Goal: Transaction & Acquisition: Subscribe to service/newsletter

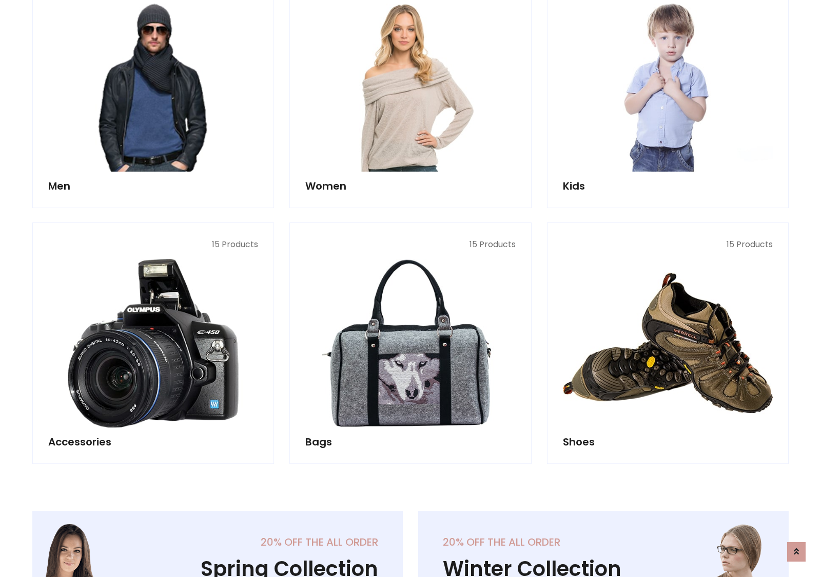
scroll to position [745, 0]
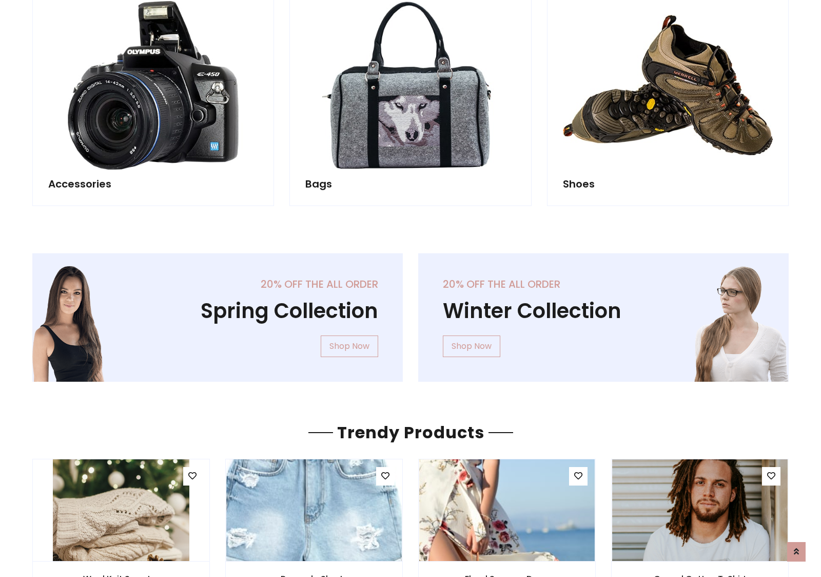
click at [411, 313] on div "20% off the all order Winter Collection Shop Now" at bounding box center [604, 325] width 386 height 145
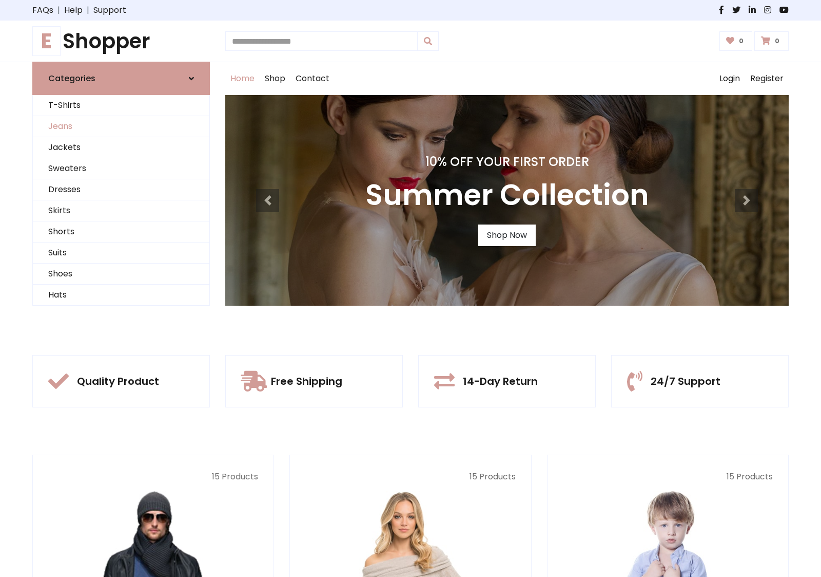
click at [121, 126] on link "Jeans" at bounding box center [121, 126] width 177 height 21
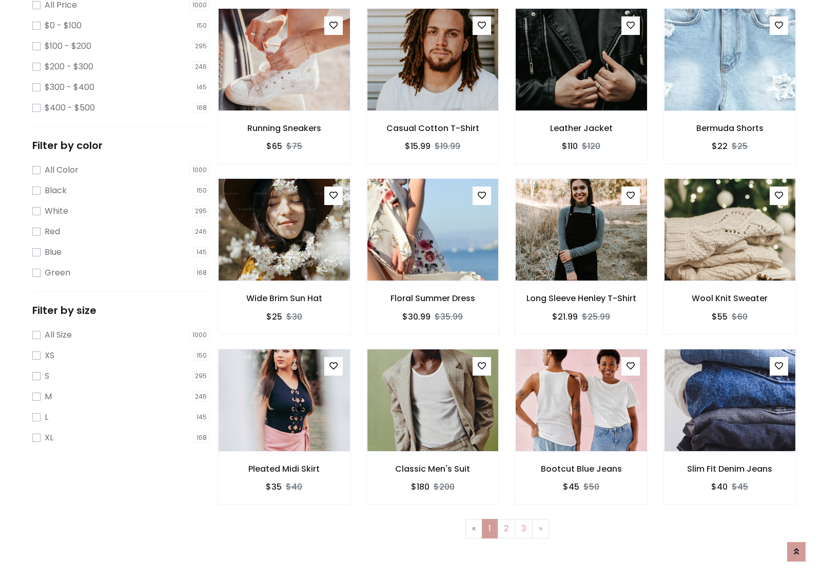
scroll to position [324, 0]
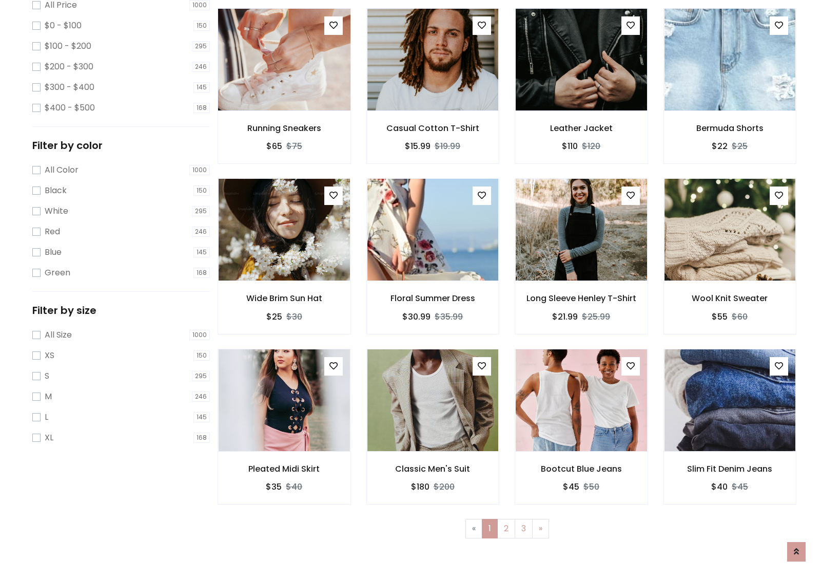
click at [284, 103] on img at bounding box center [284, 59] width 158 height 246
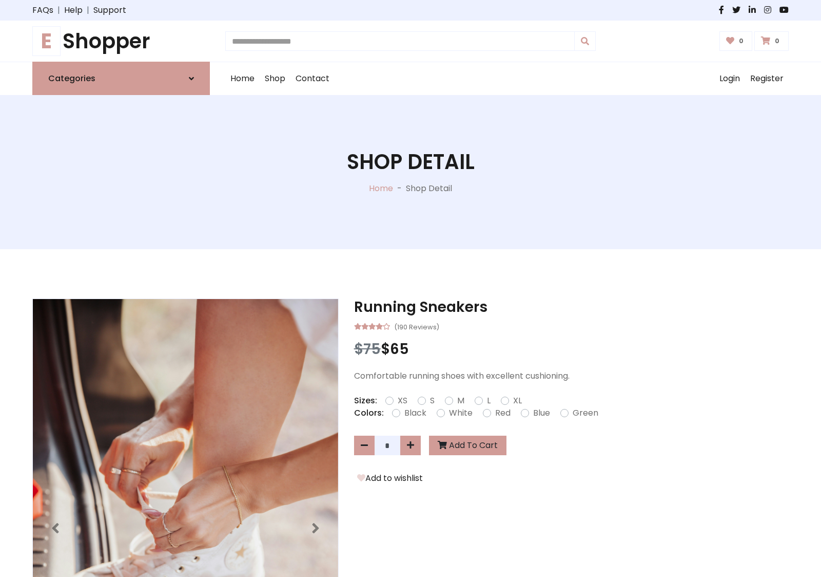
scroll to position [110, 0]
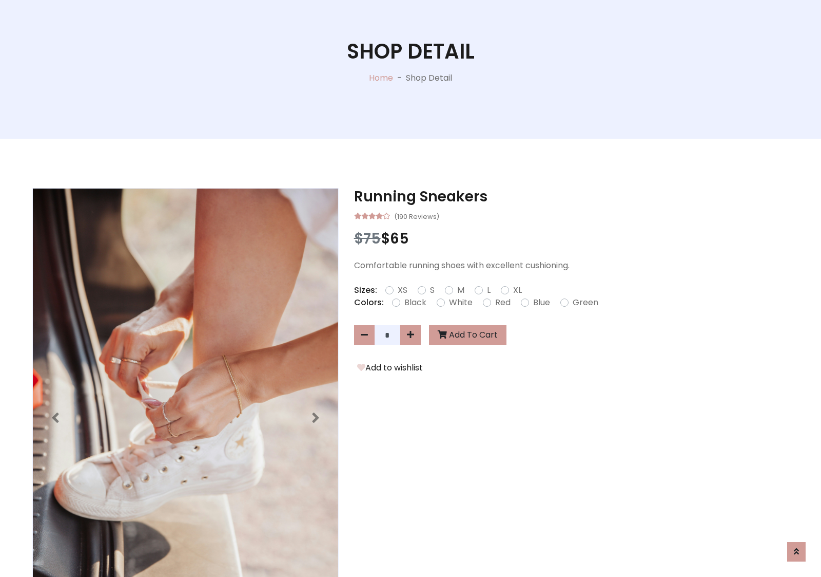
click at [502, 302] on label "Red" at bounding box center [502, 302] width 15 height 12
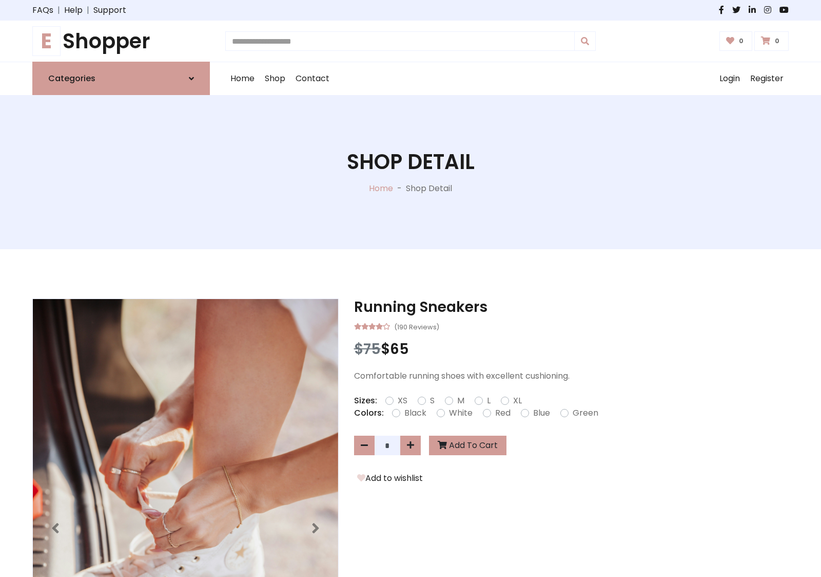
scroll to position [110, 0]
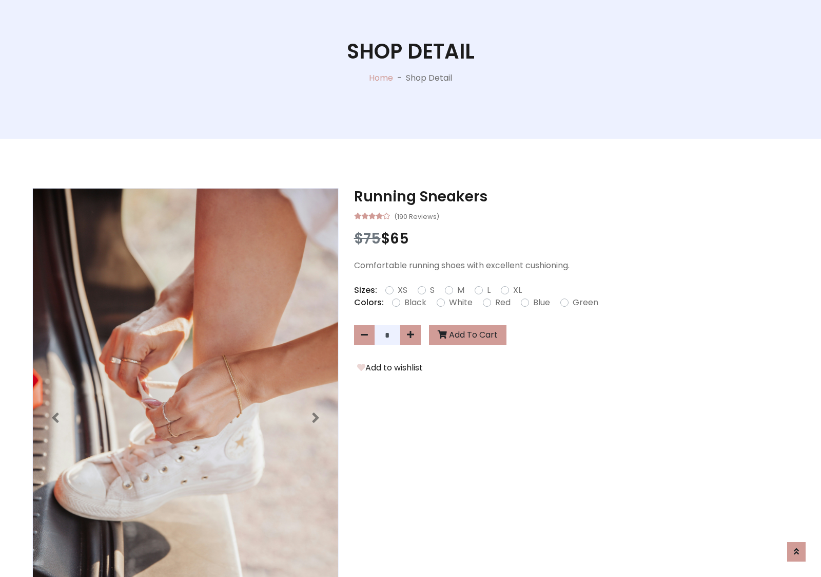
click at [411, 288] on form "XS S M L XL" at bounding box center [458, 290] width 145 height 12
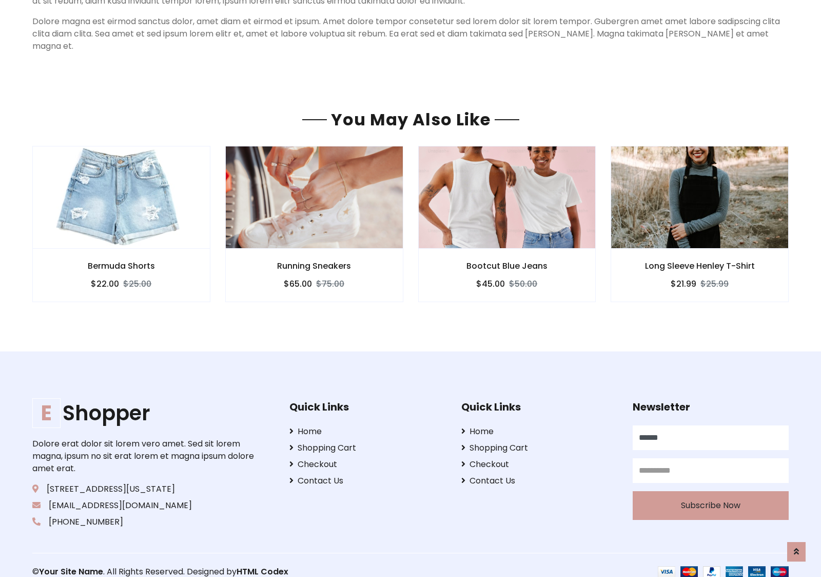
type input "******"
type input "**********"
click at [711, 492] on button "Subscribe Now" at bounding box center [711, 504] width 156 height 29
